Goal: Task Accomplishment & Management: Use online tool/utility

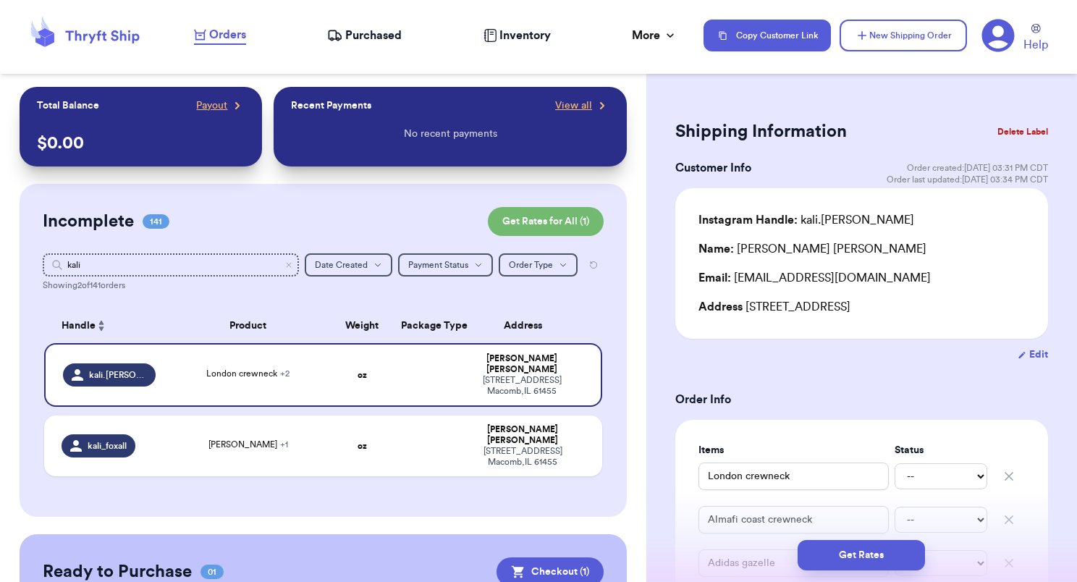
scroll to position [27, 0]
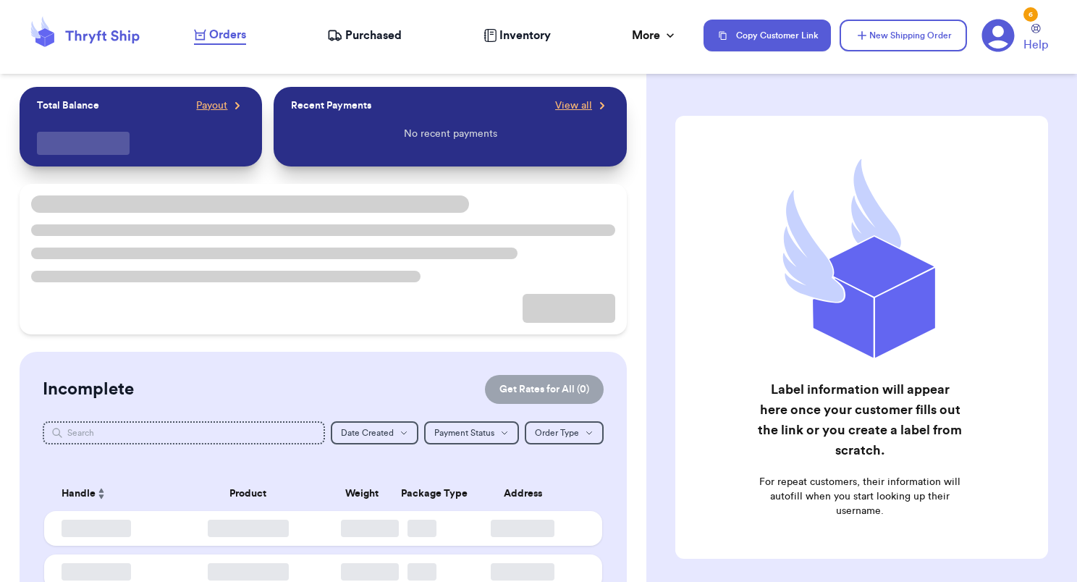
checkbox input "true"
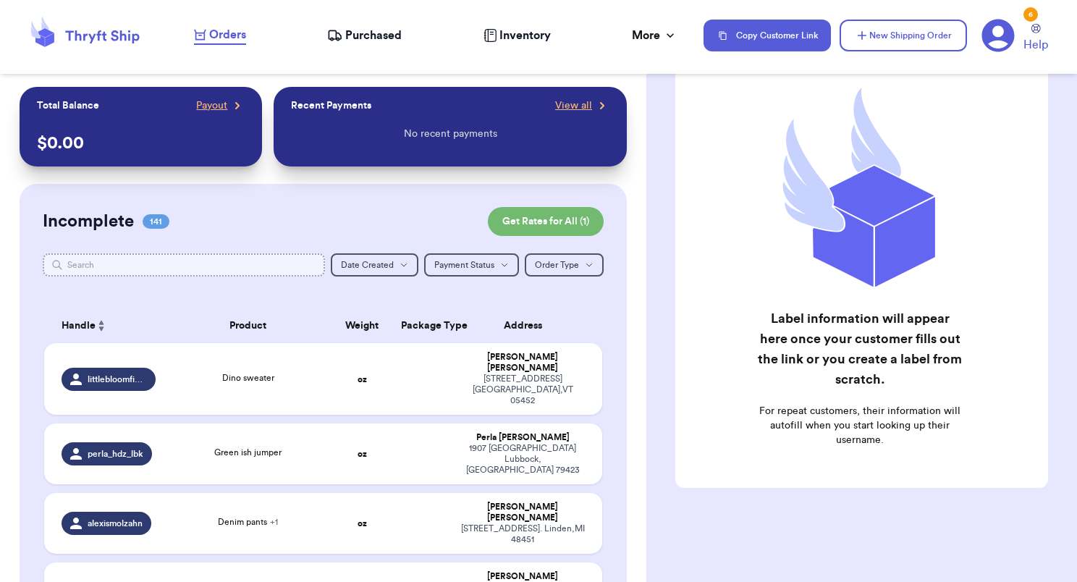
click at [255, 261] on input "text" at bounding box center [184, 264] width 282 height 23
click at [461, 358] on div "[PERSON_NAME]" at bounding box center [523, 363] width 124 height 22
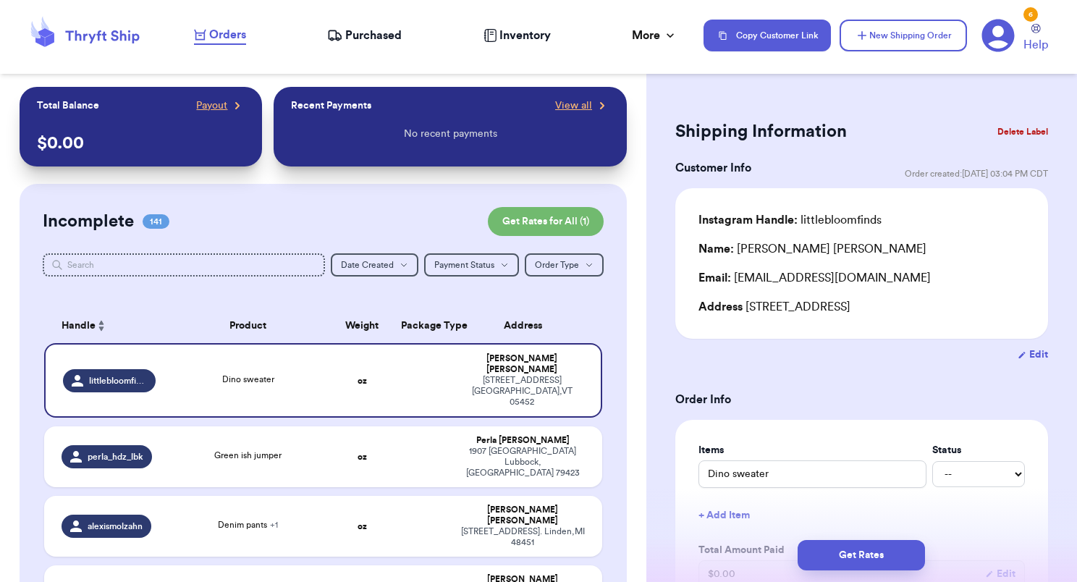
click at [111, 32] on icon at bounding box center [85, 35] width 116 height 39
